Goal: Task Accomplishment & Management: Complete application form

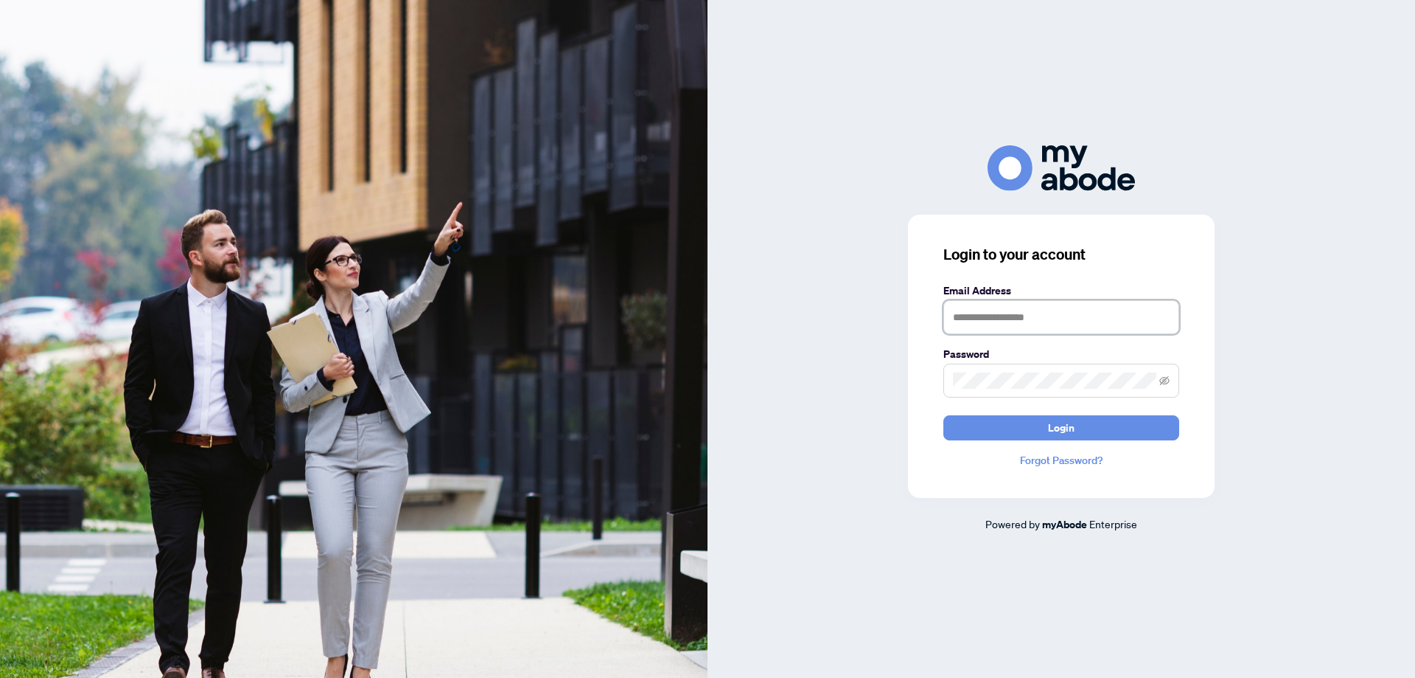
click at [981, 321] on input "text" at bounding box center [1062, 317] width 236 height 34
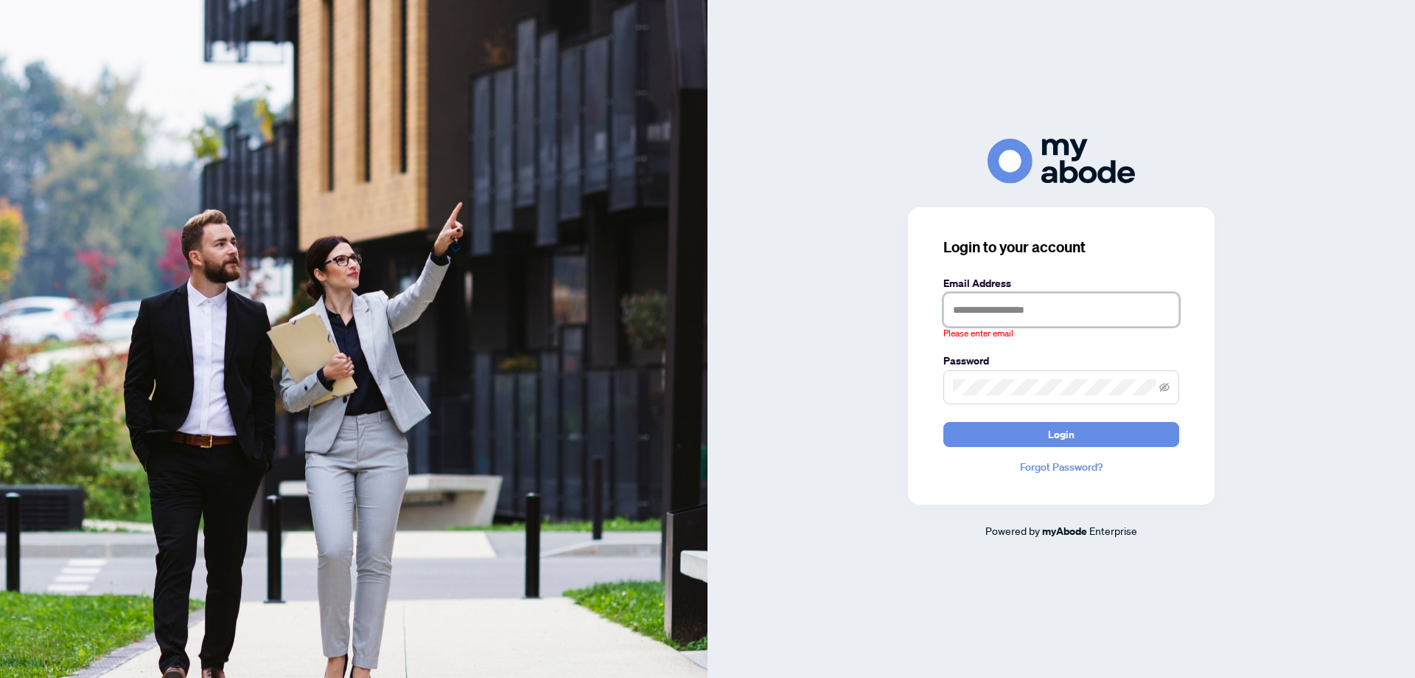
click at [1003, 294] on input "text" at bounding box center [1062, 310] width 236 height 34
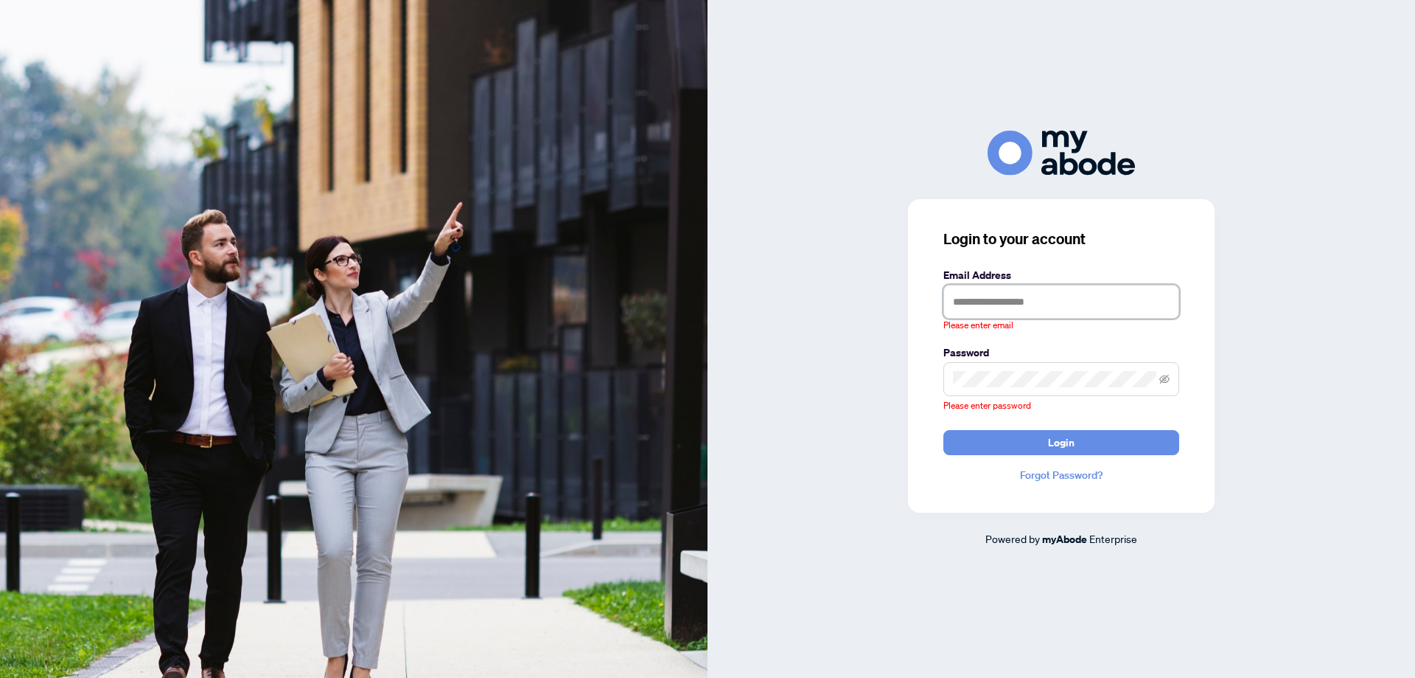
type input "**********"
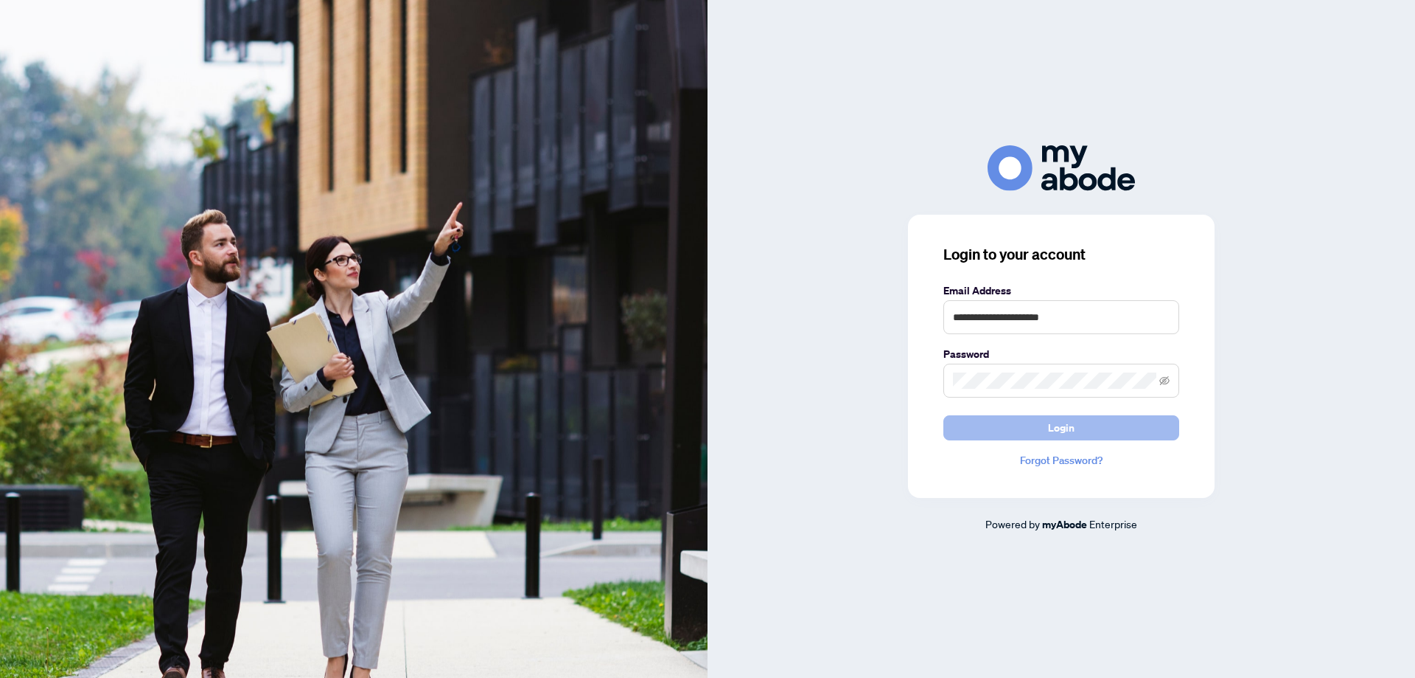
click at [982, 424] on button "Login" at bounding box center [1062, 427] width 236 height 25
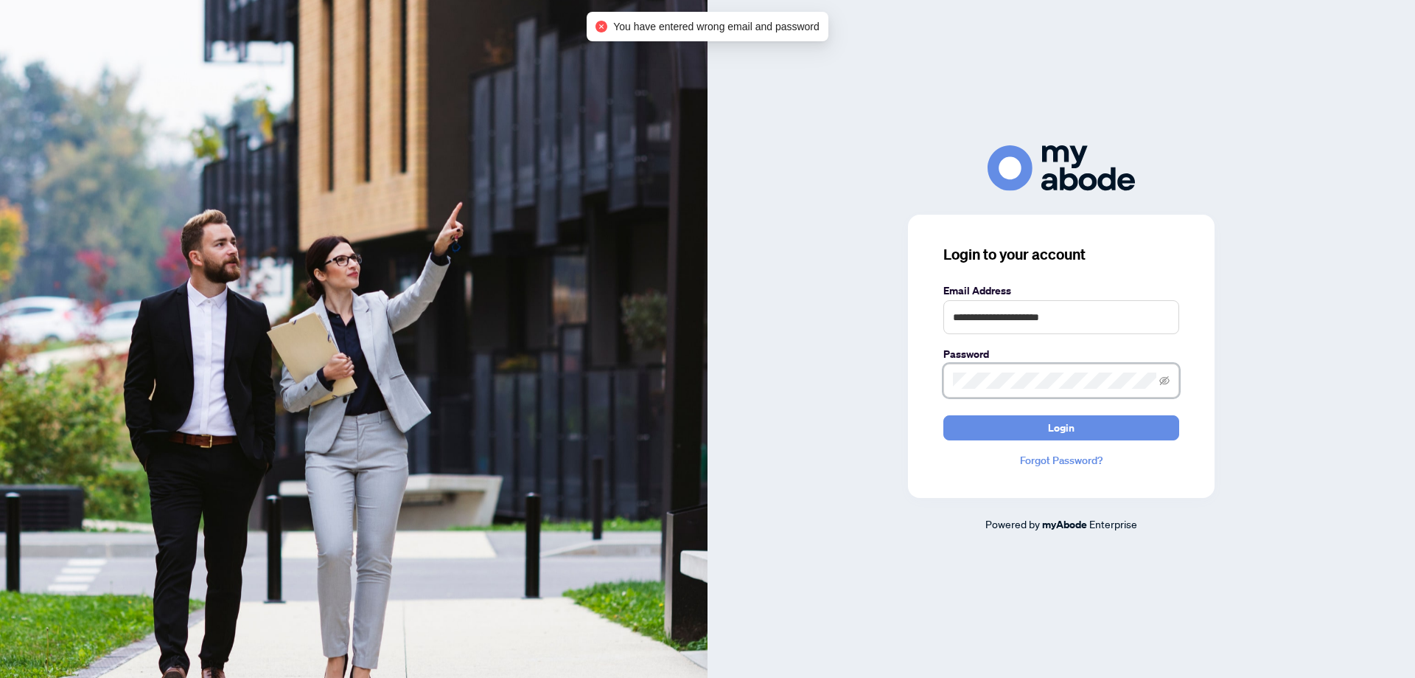
click at [853, 393] on div "**********" at bounding box center [1062, 338] width 708 height 386
click at [1167, 381] on icon "eye-invisible" at bounding box center [1165, 380] width 10 height 10
click at [1167, 381] on icon "eye" at bounding box center [1165, 380] width 10 height 10
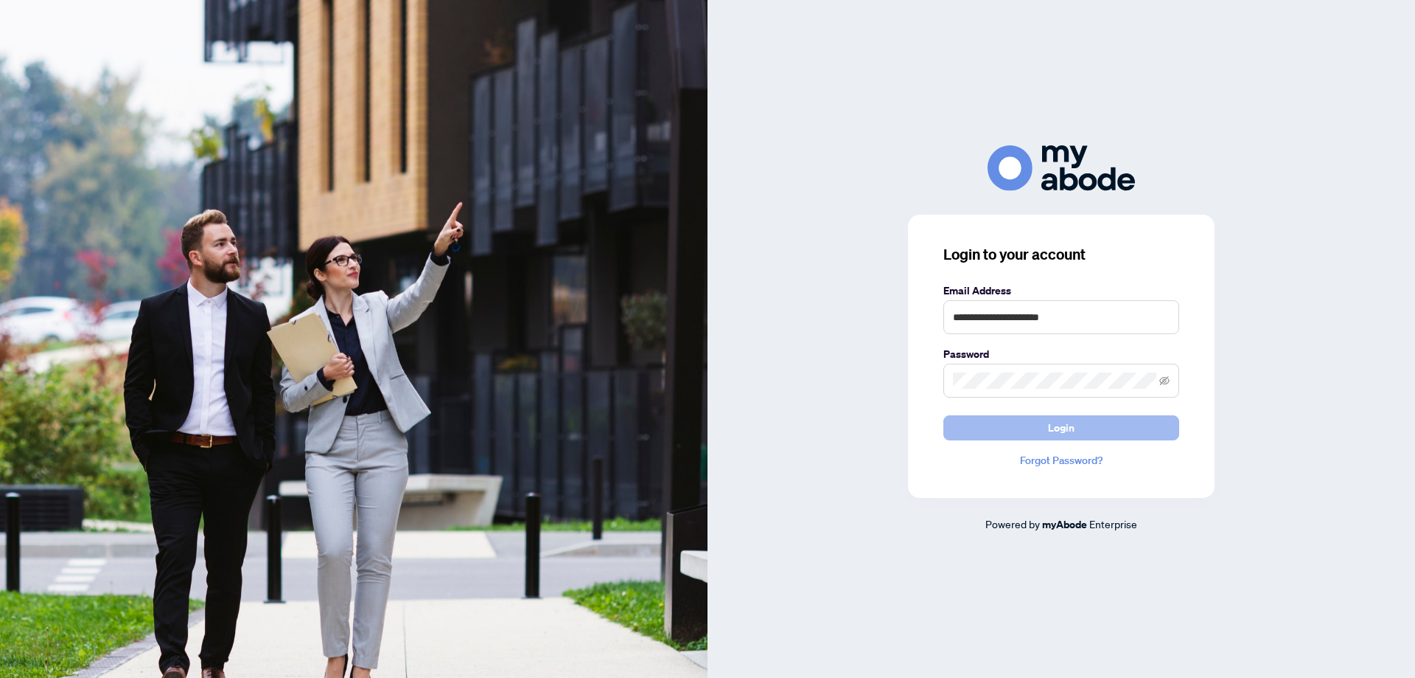
click at [1003, 429] on button "Login" at bounding box center [1062, 427] width 236 height 25
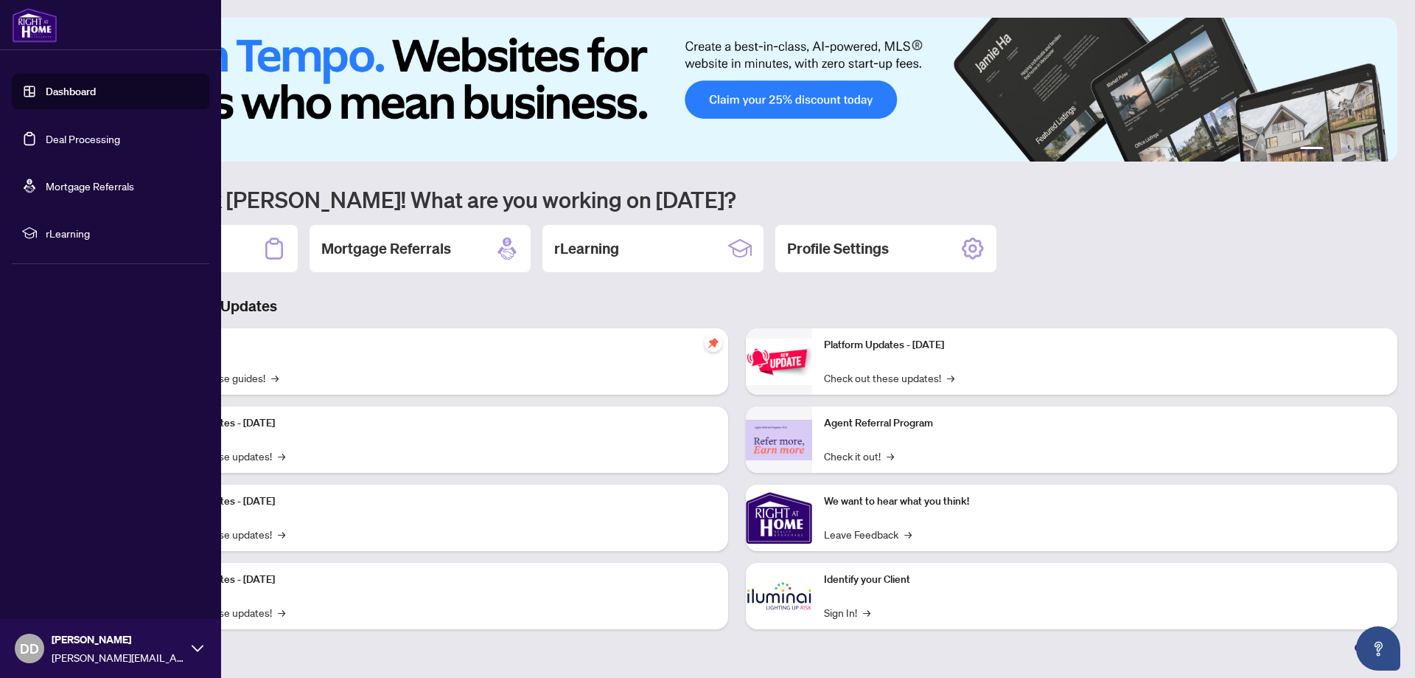
click at [71, 140] on link "Deal Processing" at bounding box center [83, 138] width 74 height 13
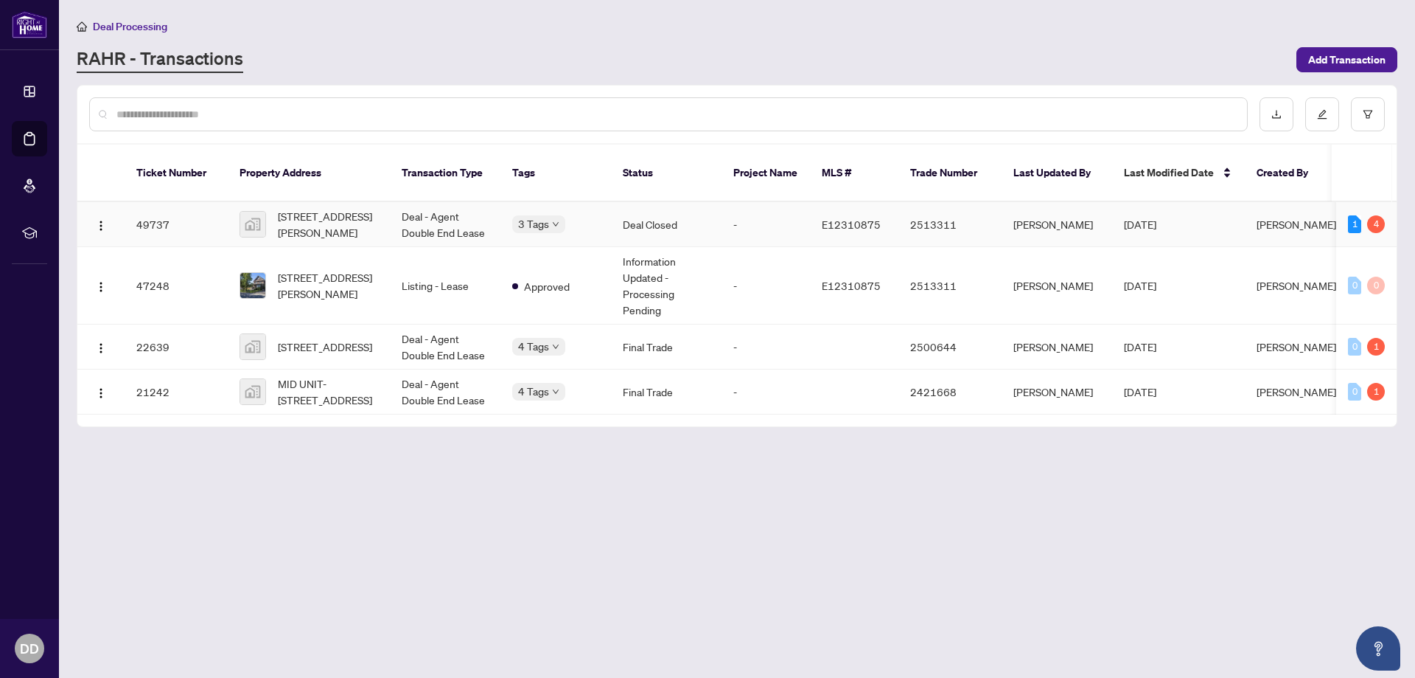
click at [936, 208] on td "2513311" at bounding box center [950, 224] width 103 height 45
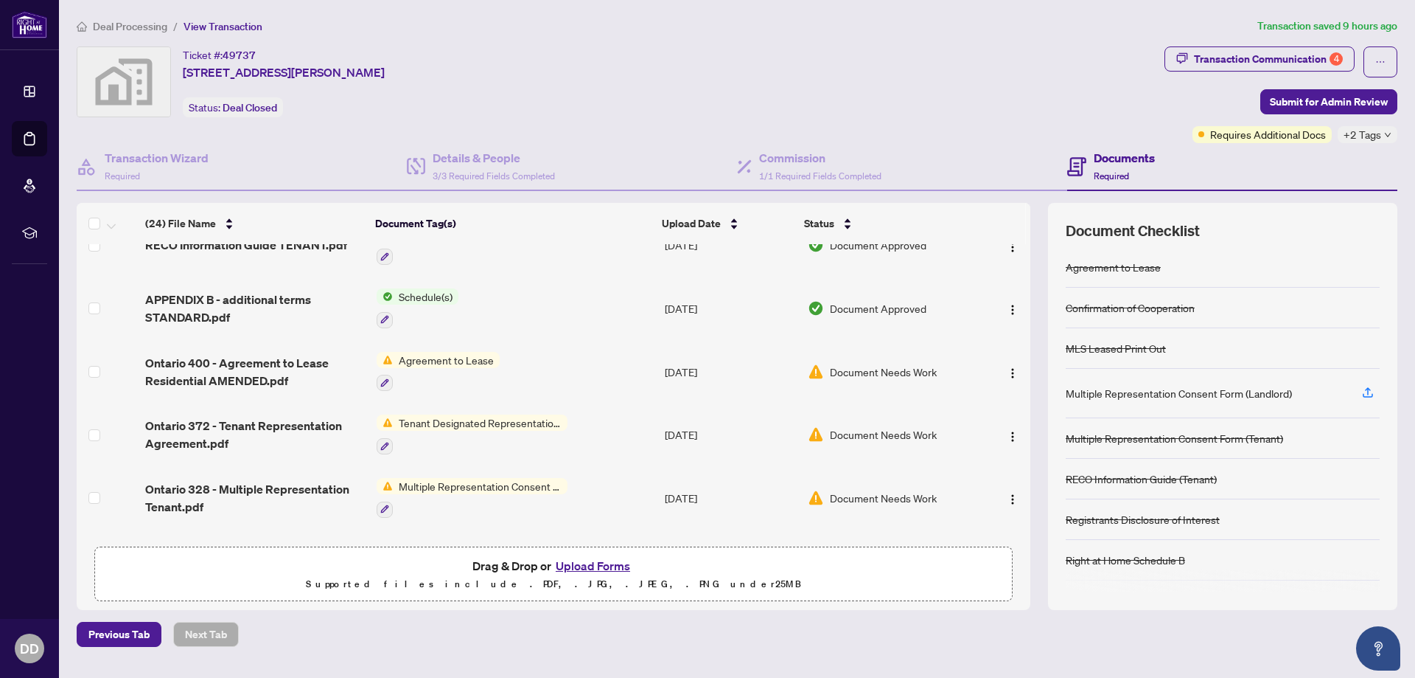
scroll to position [1057, 0]
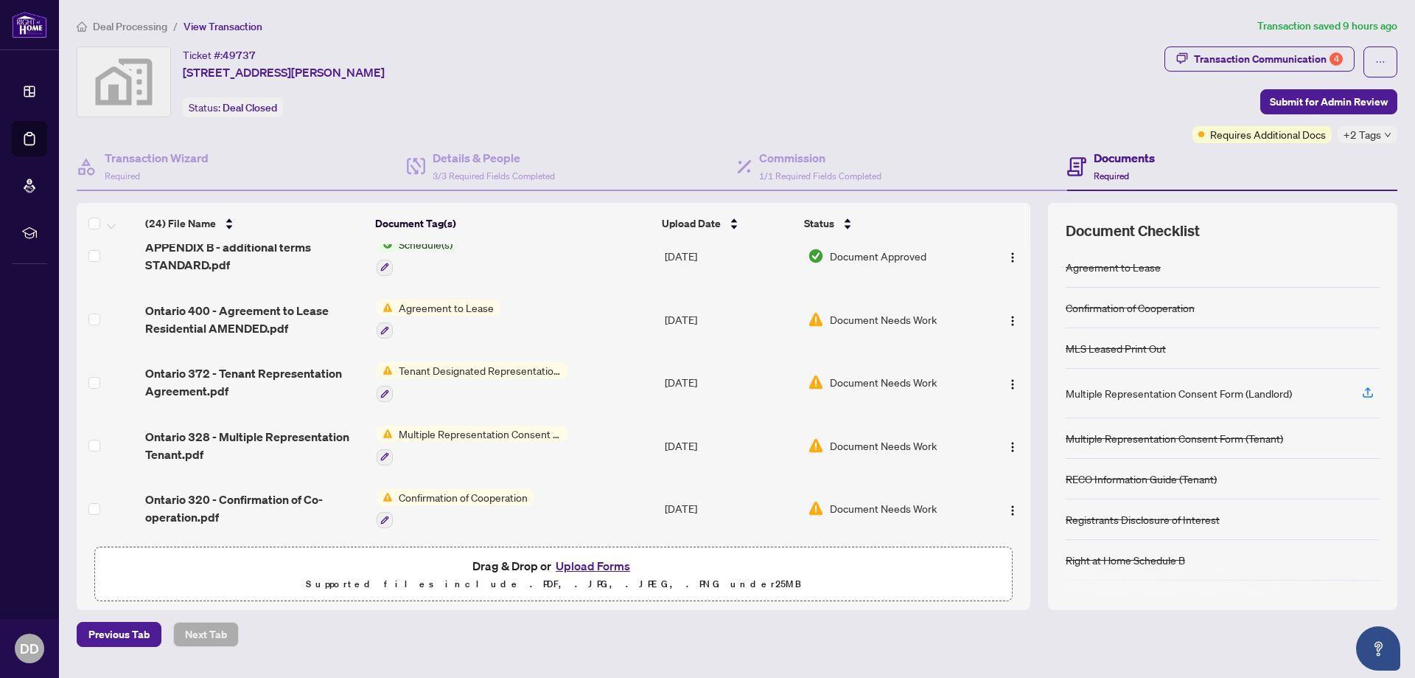
click at [889, 311] on span "Document Needs Work" at bounding box center [883, 319] width 107 height 16
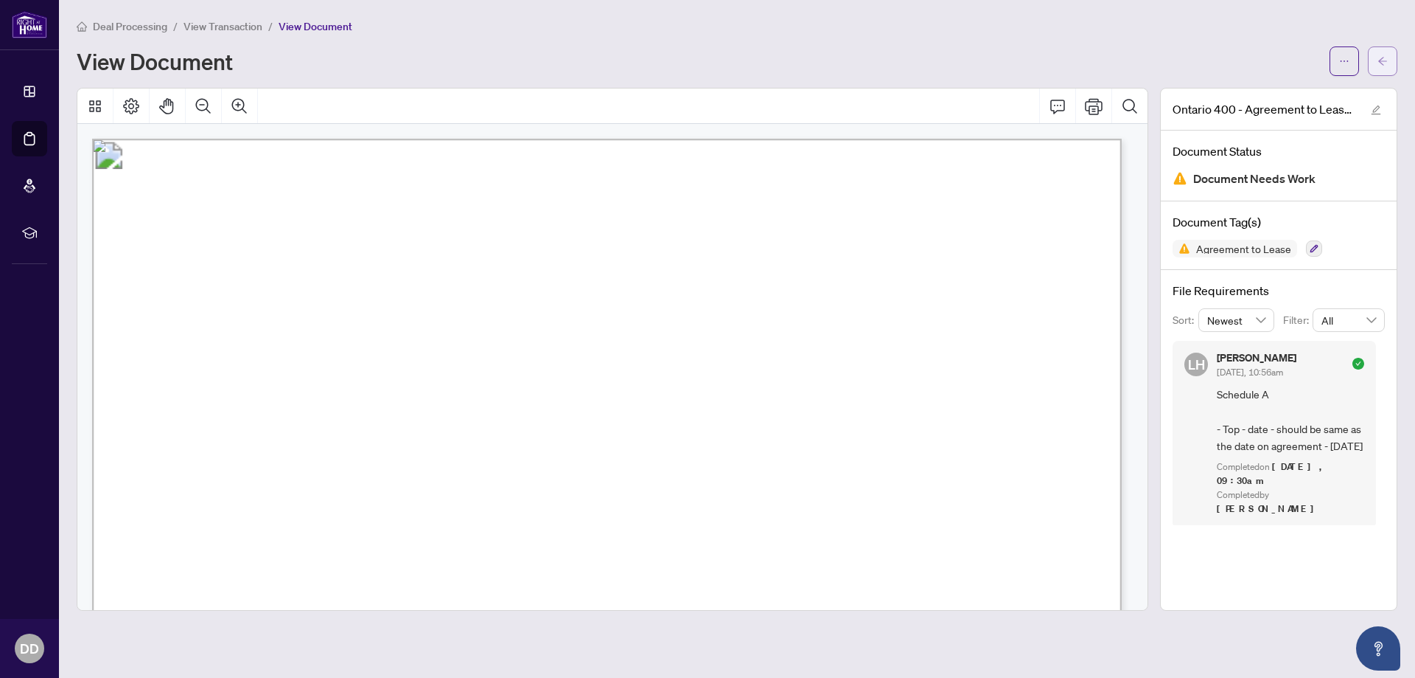
click at [1387, 53] on span "button" at bounding box center [1383, 61] width 10 height 24
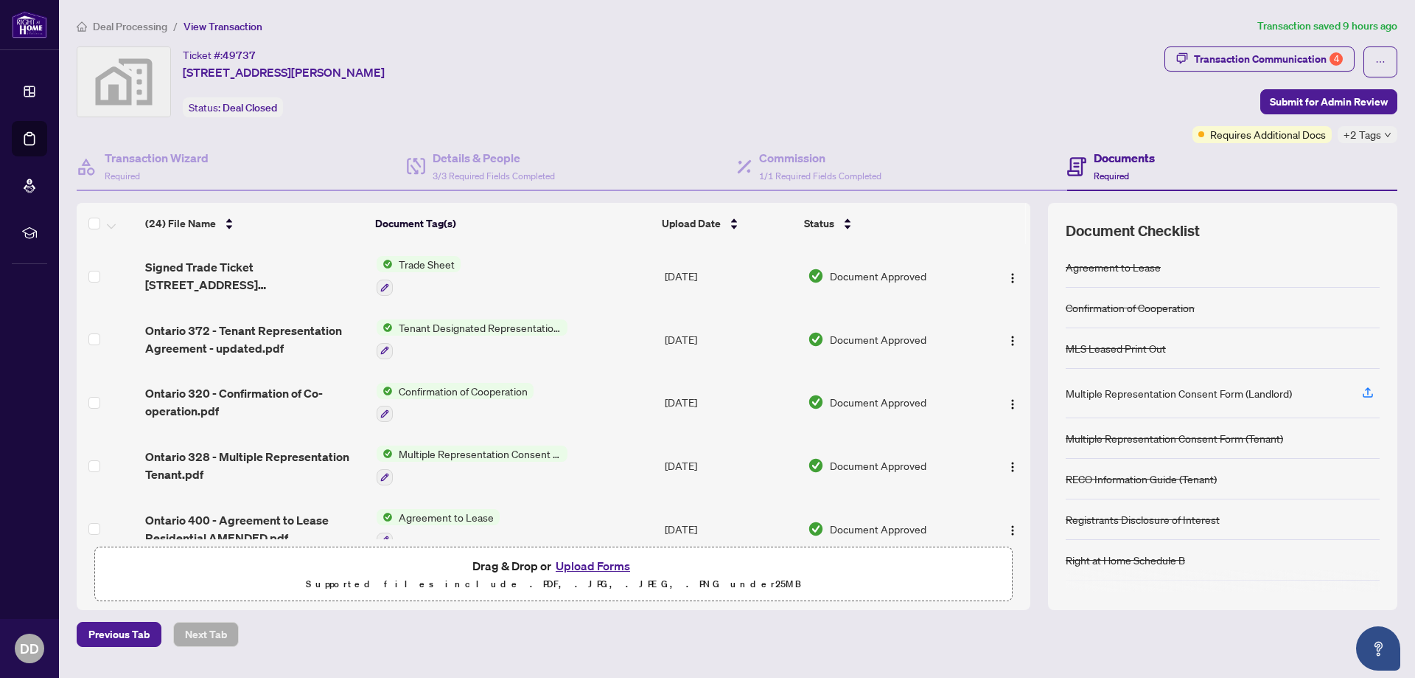
click at [593, 567] on button "Upload Forms" at bounding box center [592, 565] width 83 height 19
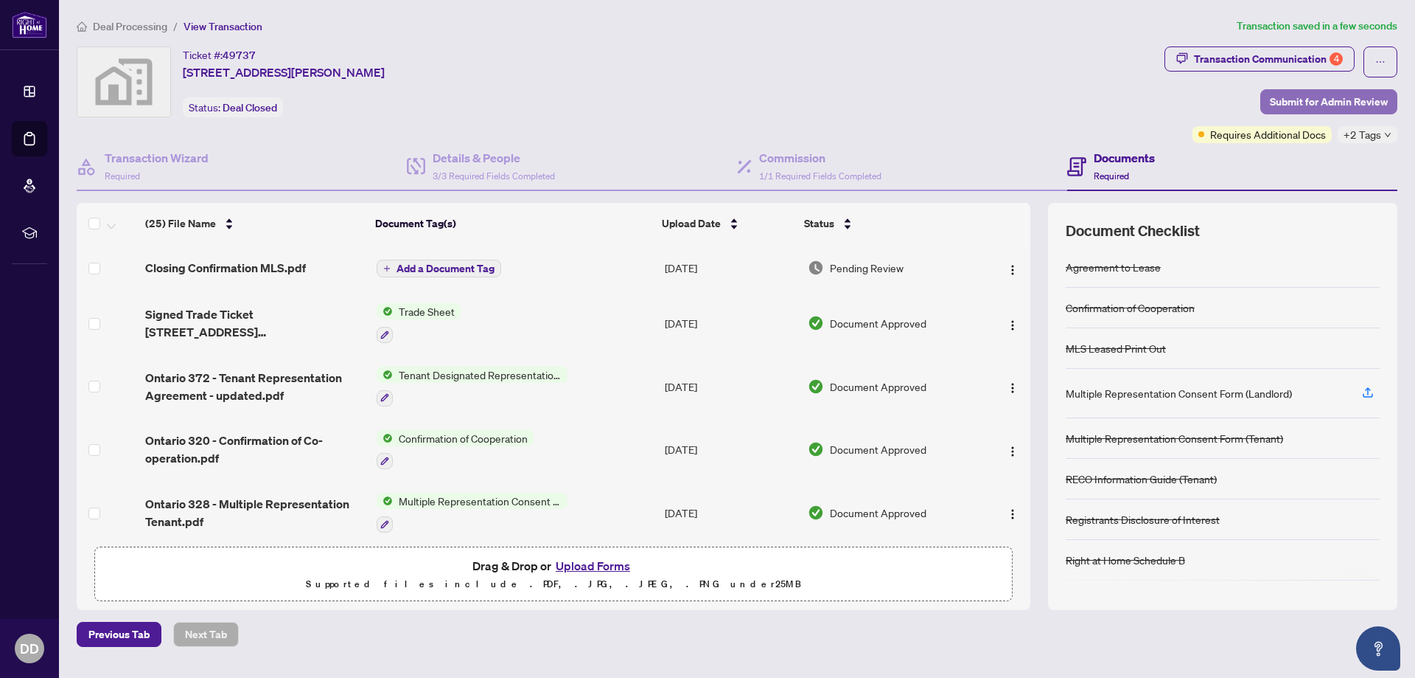
click at [1344, 98] on span "Submit for Admin Review" at bounding box center [1329, 102] width 118 height 24
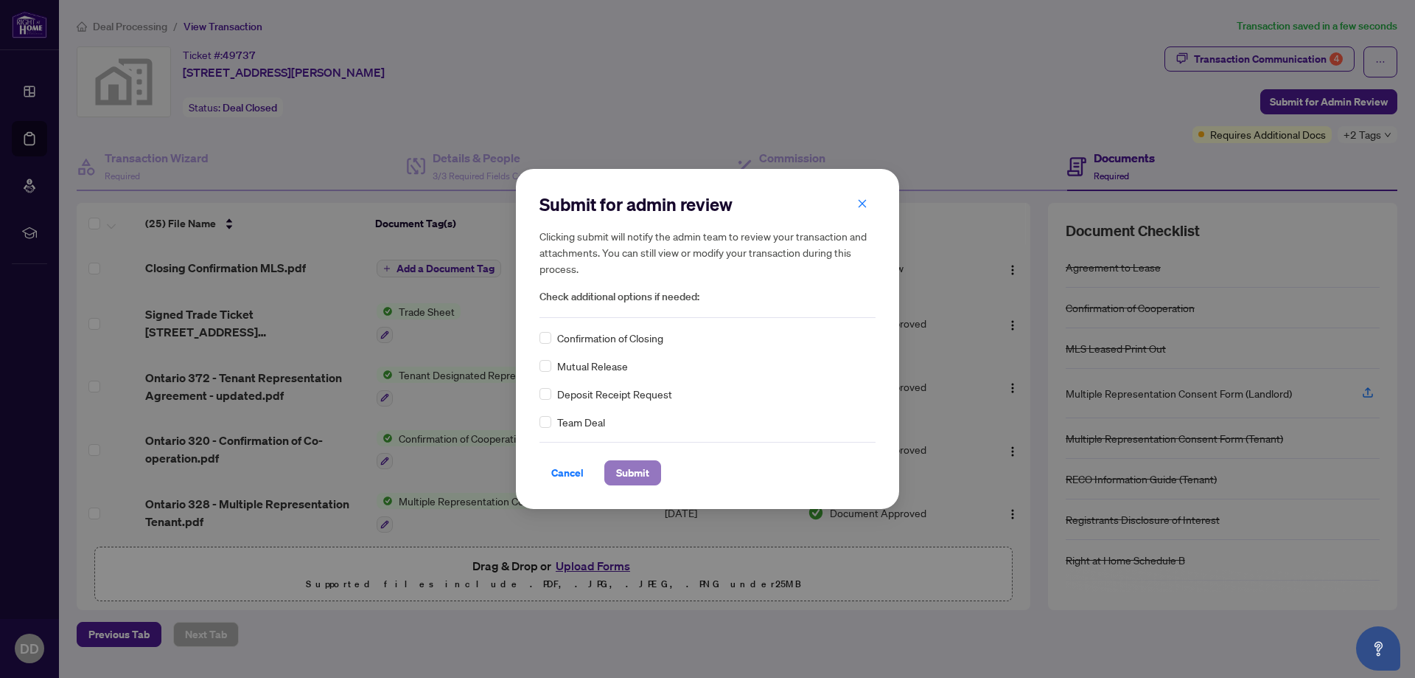
click at [635, 481] on span "Submit" at bounding box center [632, 473] width 33 height 24
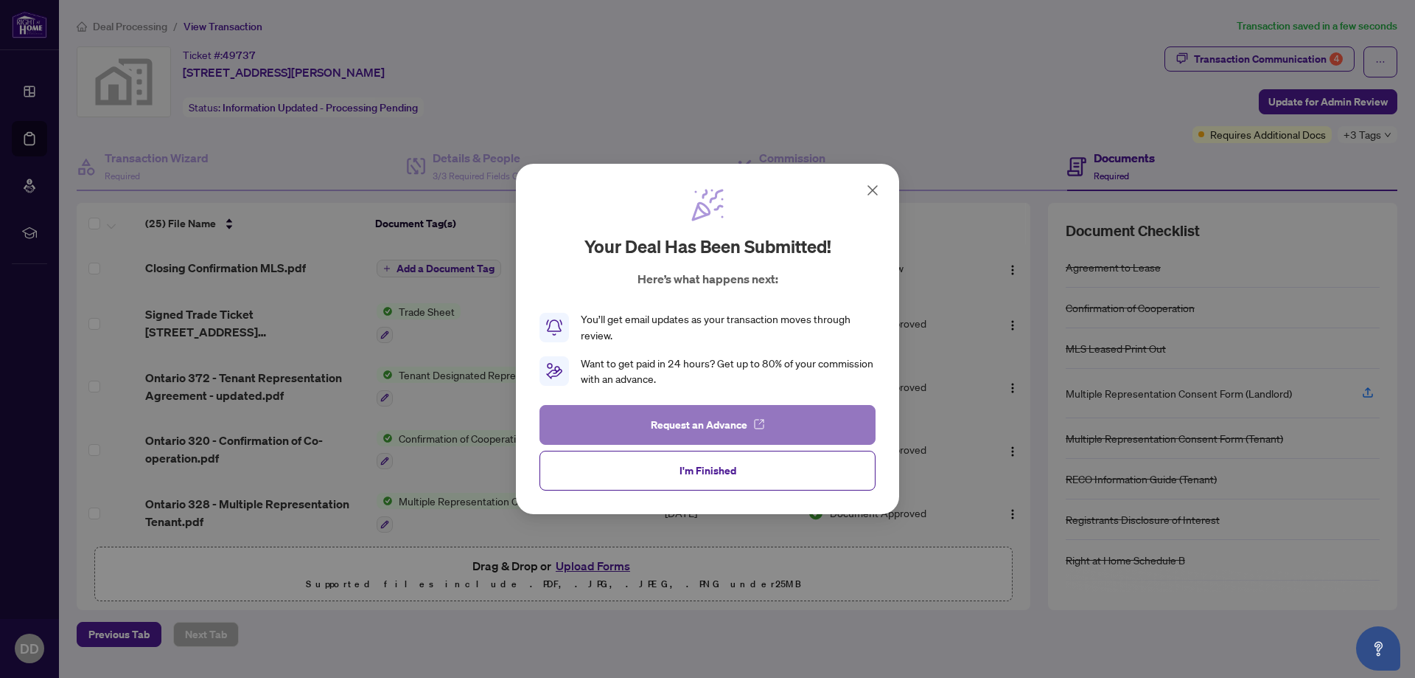
click at [719, 432] on span "Request an Advance" at bounding box center [699, 425] width 97 height 24
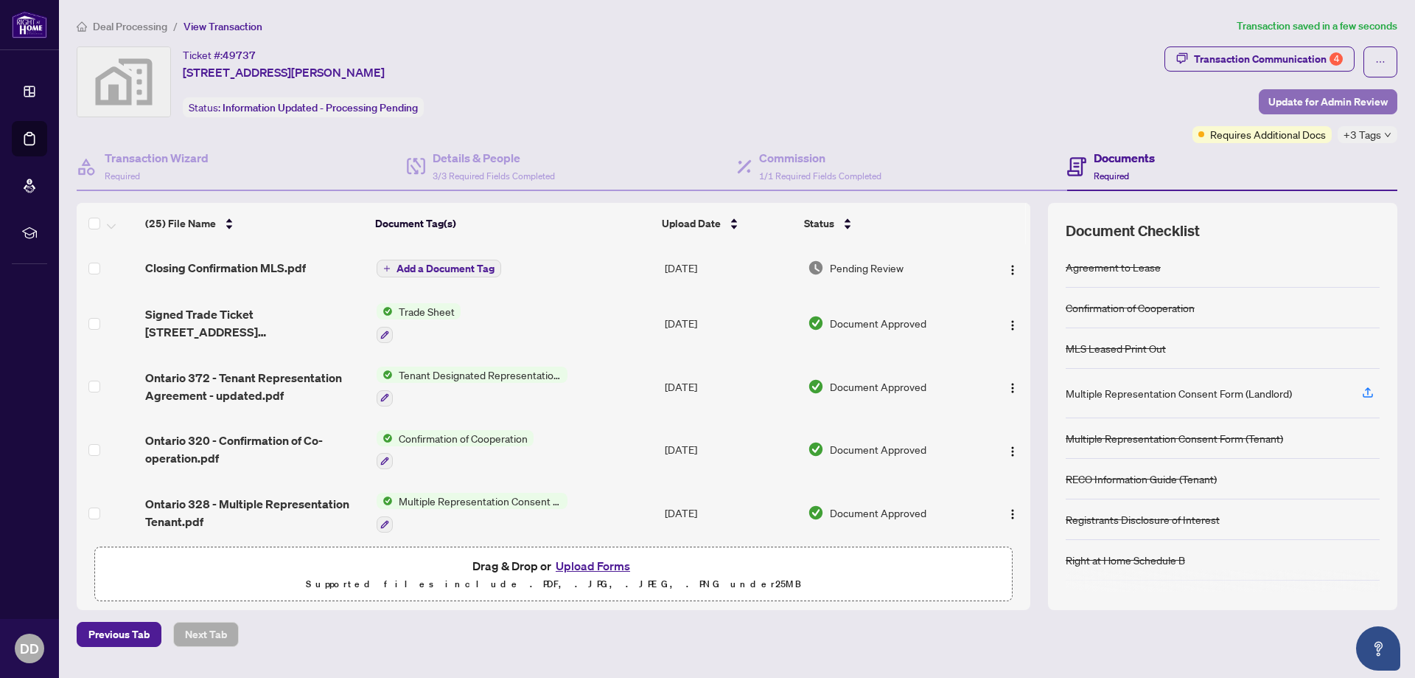
click at [1325, 98] on span "Update for Admin Review" at bounding box center [1328, 102] width 119 height 24
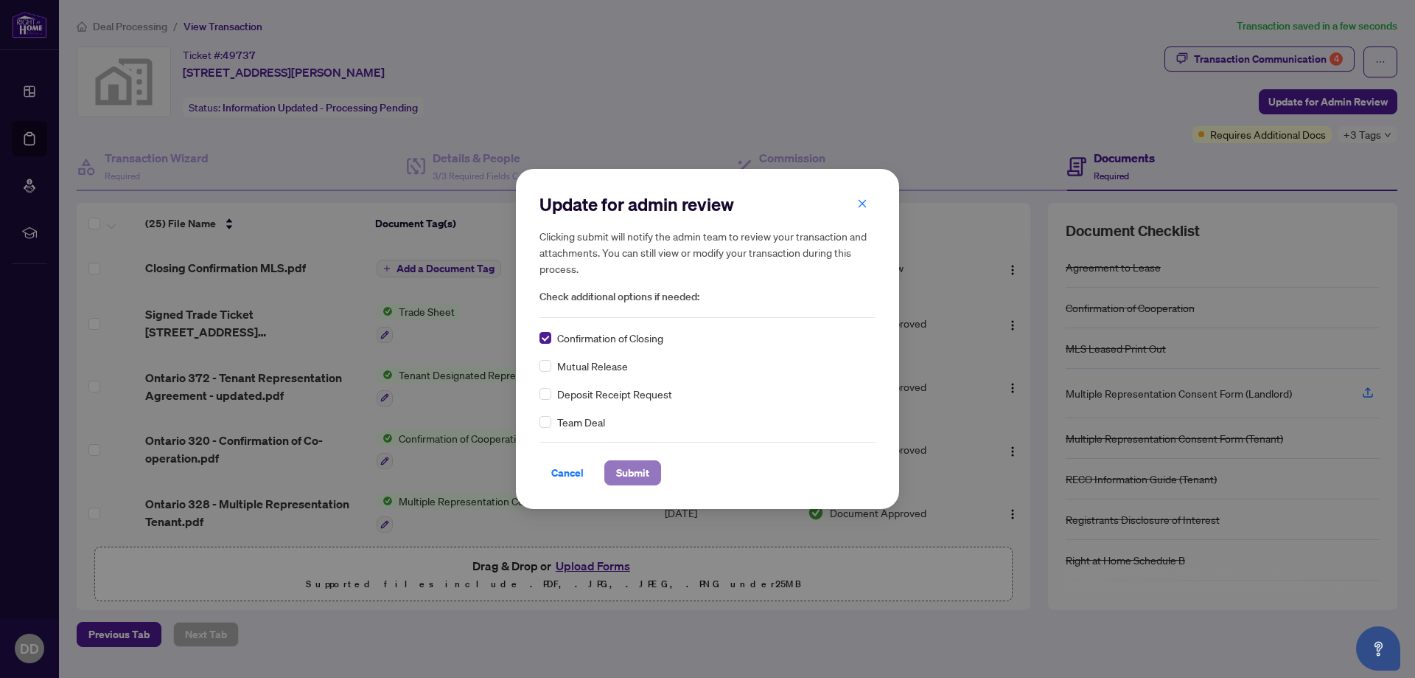
click at [633, 472] on span "Submit" at bounding box center [632, 473] width 33 height 24
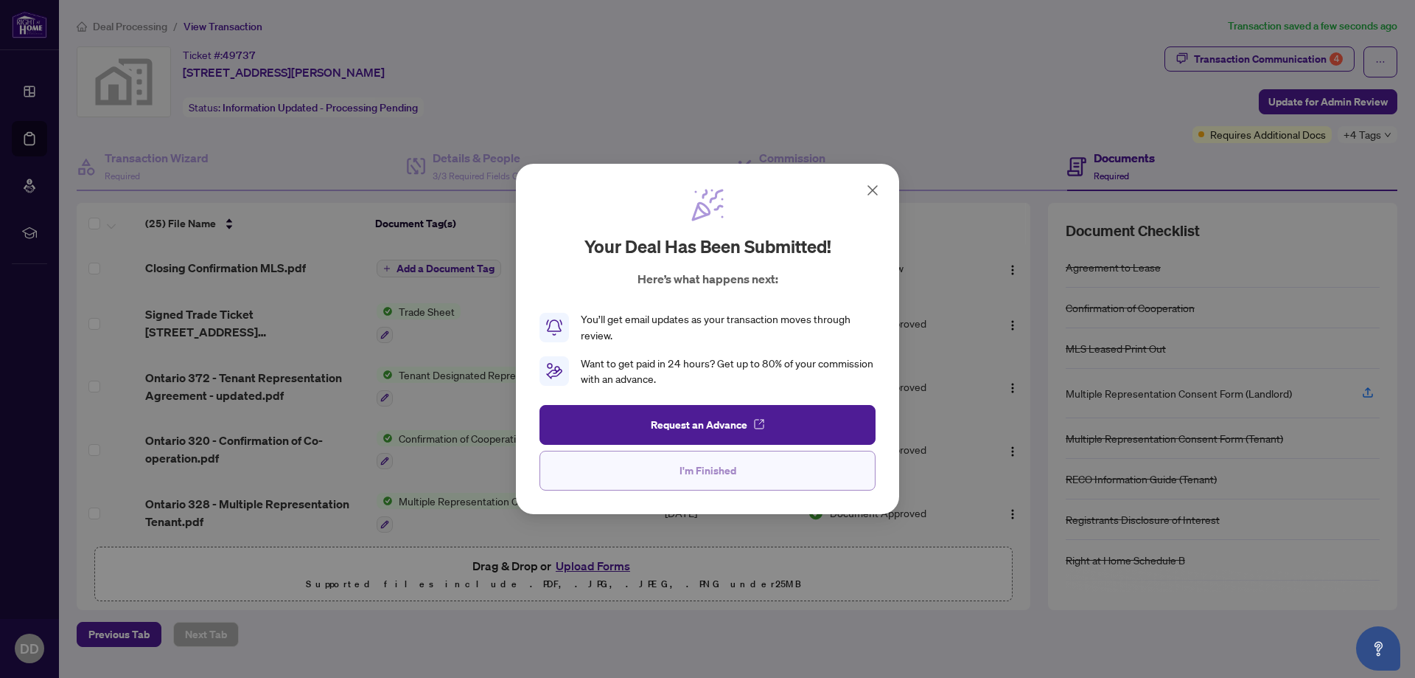
click at [733, 480] on span "I'm Finished" at bounding box center [708, 471] width 57 height 24
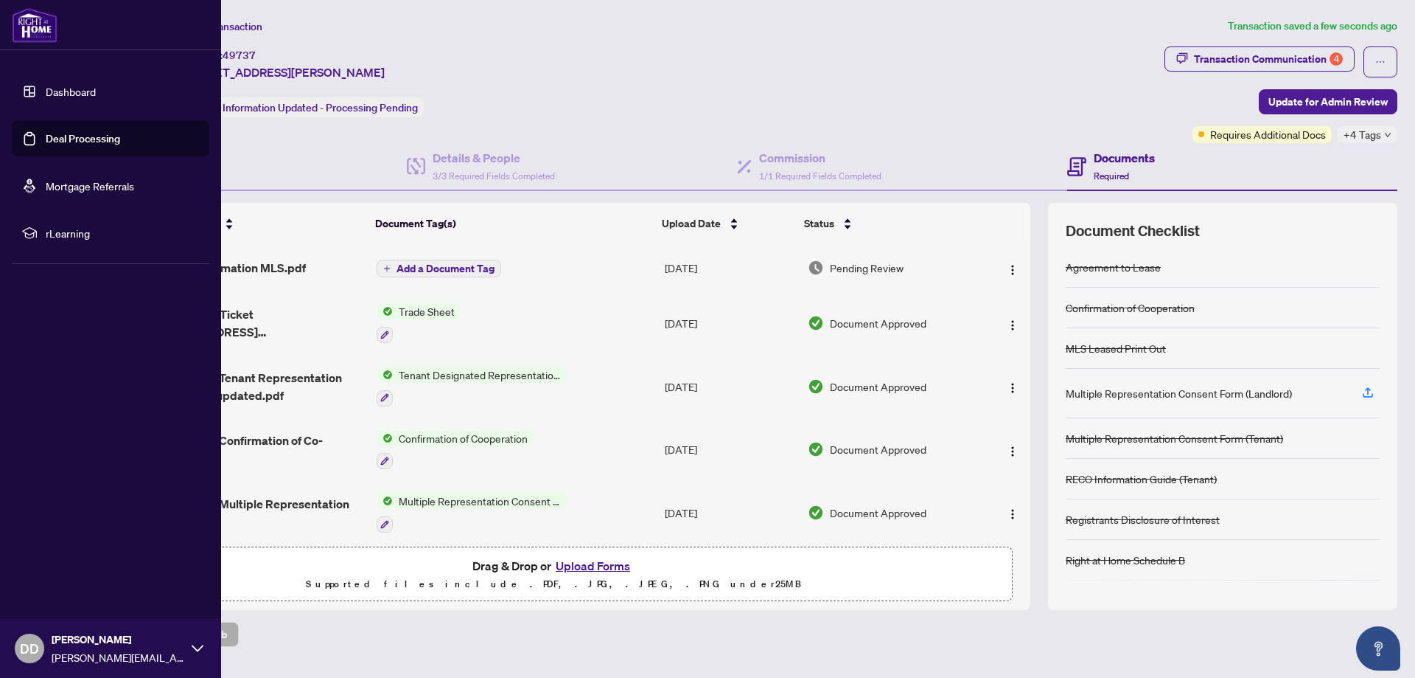
click at [22, 652] on span "DD" at bounding box center [29, 648] width 19 height 21
click at [60, 565] on span "Logout" at bounding box center [59, 560] width 33 height 24
